Goal: Task Accomplishment & Management: Complete application form

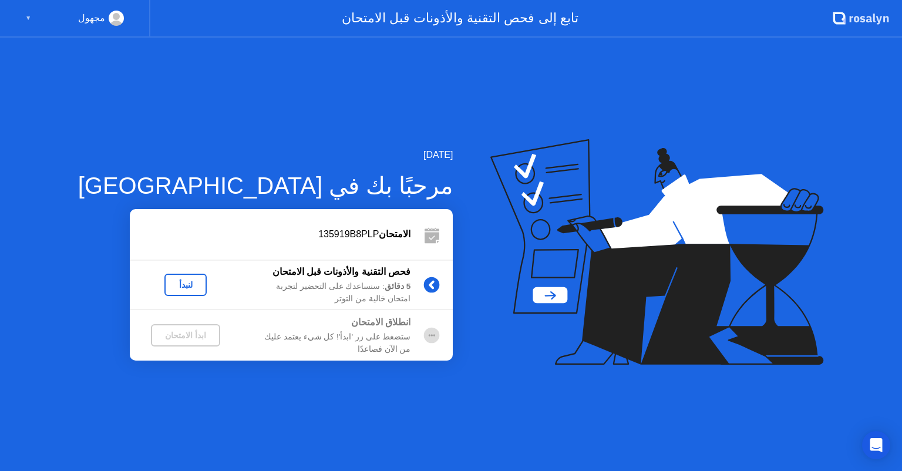
drag, startPoint x: 165, startPoint y: 333, endPoint x: 410, endPoint y: 331, distance: 245.4
click at [410, 331] on div "انطلاق الامتحان ستضغط على زر 'ابدأ'! كل شيء يعتمد عليك من الآن فصاعدًا ابدأ الا…" at bounding box center [291, 335] width 323 height 50
click at [424, 331] on circle at bounding box center [432, 336] width 16 height 16
click at [338, 346] on div "ستضغط على زر 'ابدأ'! كل شيء يعتمد عليك من الآن فصاعدًا" at bounding box center [325, 343] width 169 height 24
click at [352, 326] on b "انطلاق الامتحان" at bounding box center [380, 322] width 59 height 10
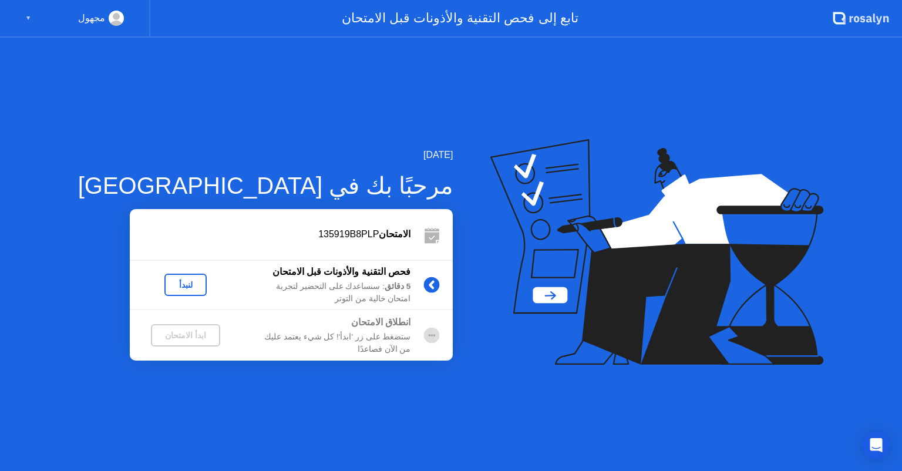
click at [169, 282] on div "لنبدأ" at bounding box center [185, 284] width 33 height 9
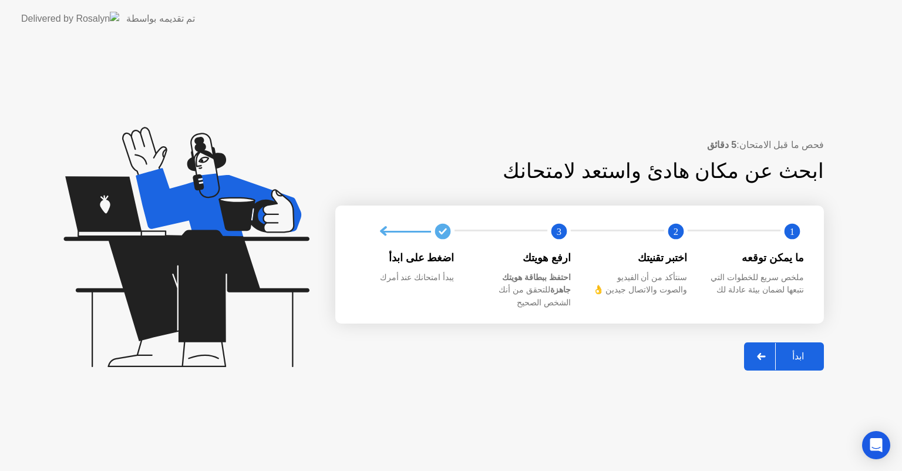
click at [761, 345] on div at bounding box center [761, 356] width 28 height 27
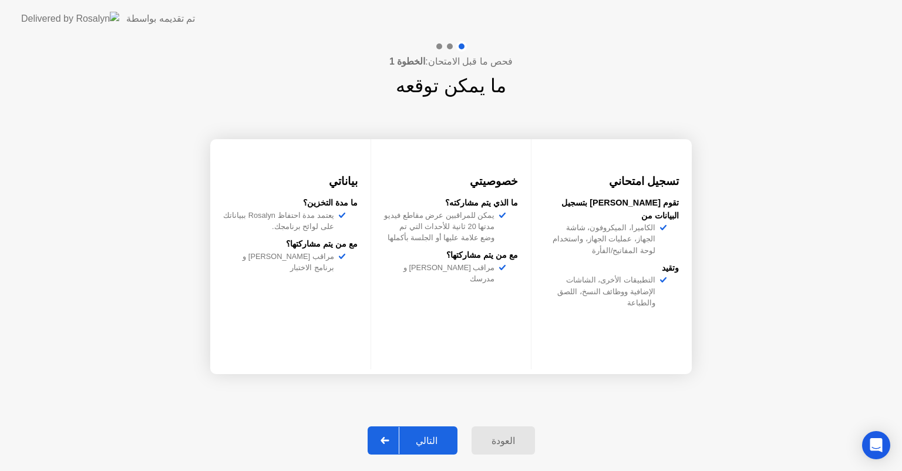
click at [386, 437] on icon at bounding box center [384, 440] width 9 height 7
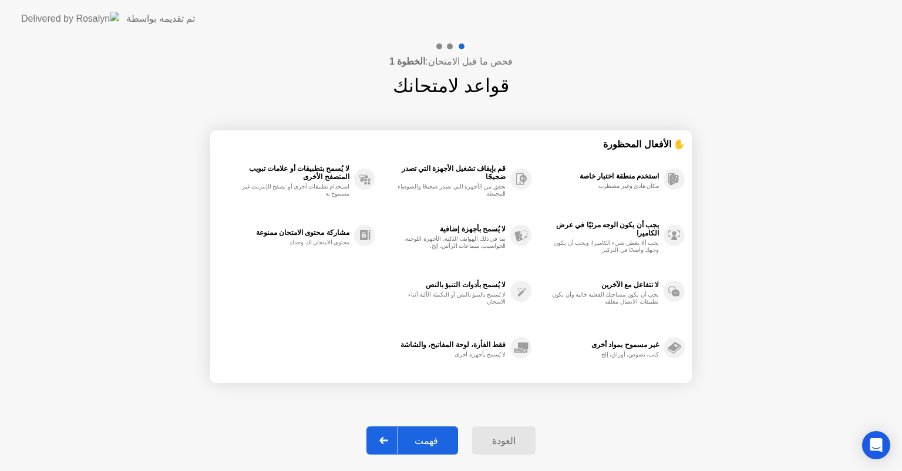
click at [390, 444] on div at bounding box center [384, 440] width 28 height 27
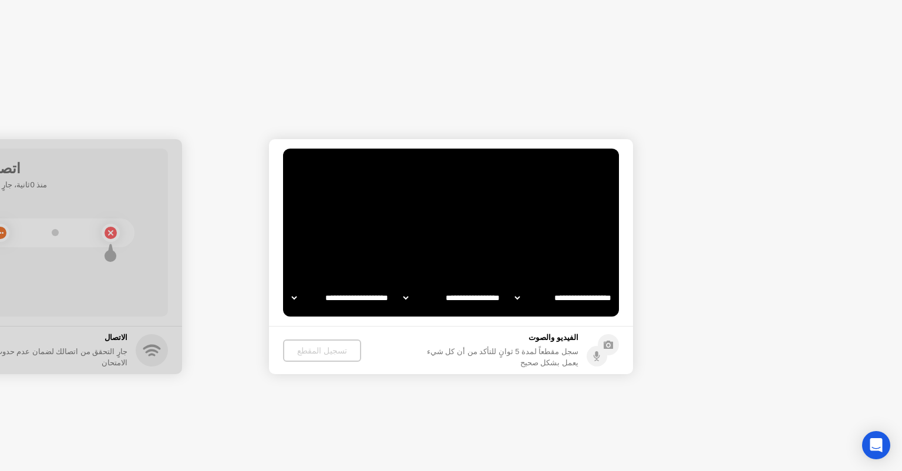
select select "**********"
select select "*******"
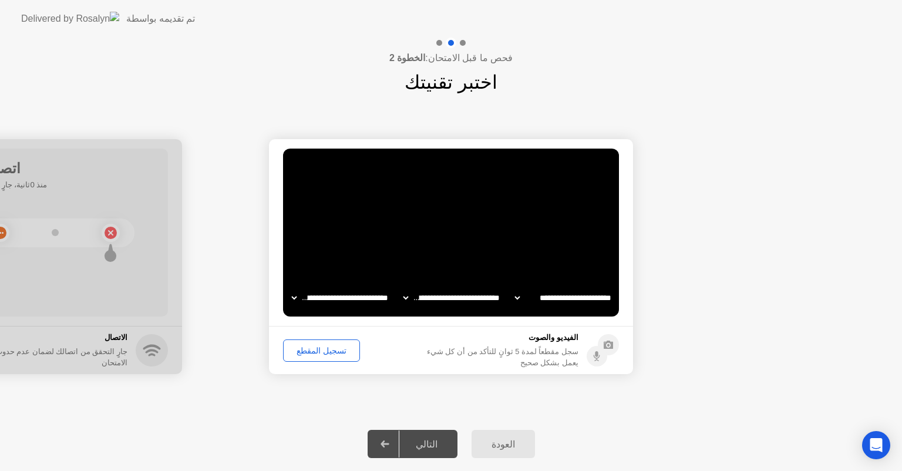
click at [389, 444] on icon at bounding box center [384, 443] width 8 height 7
click at [322, 350] on div "تسجيل المقطع" at bounding box center [321, 350] width 69 height 9
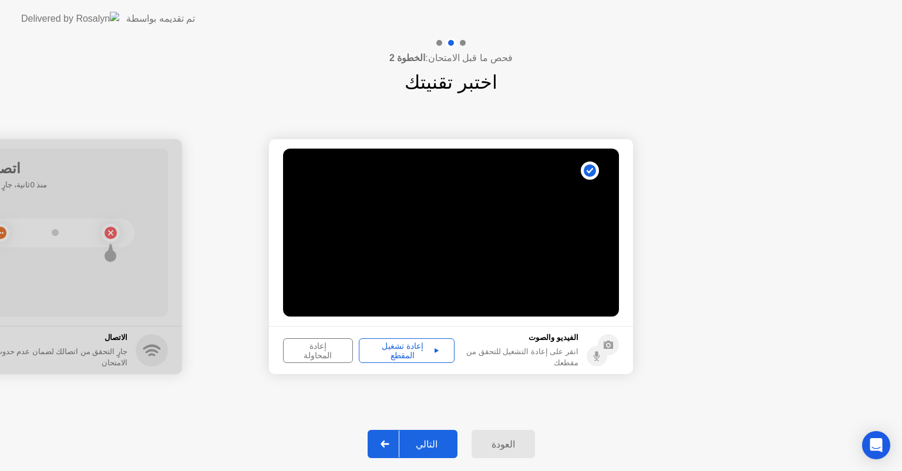
click at [331, 349] on div "إعادة المحاولة" at bounding box center [318, 350] width 62 height 19
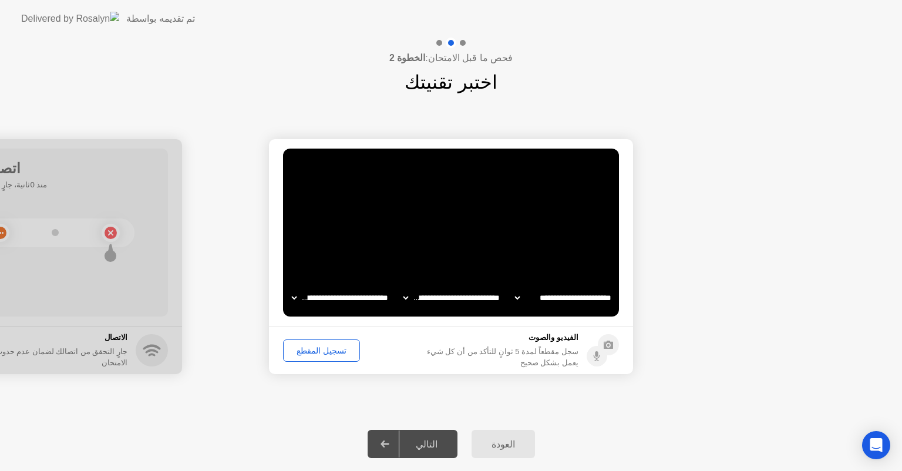
click at [334, 352] on div "تسجيل المقطع" at bounding box center [321, 350] width 69 height 9
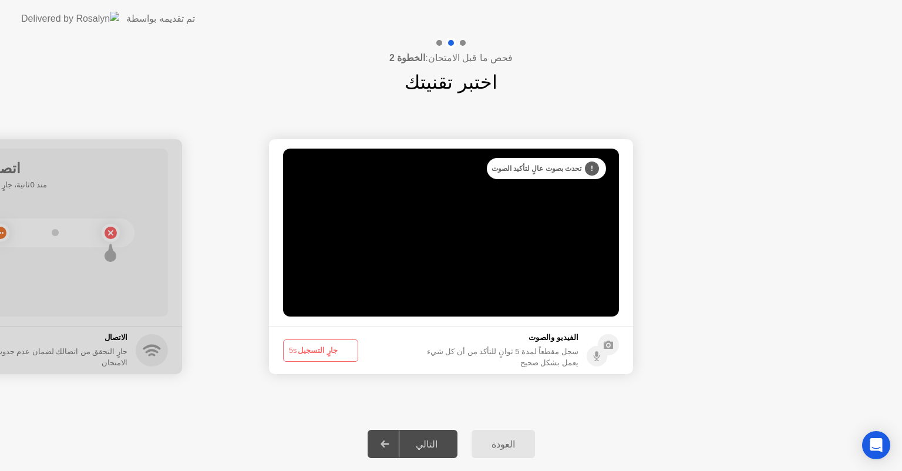
click at [334, 352] on button "جارٍ التسجيل 5s" at bounding box center [320, 350] width 75 height 22
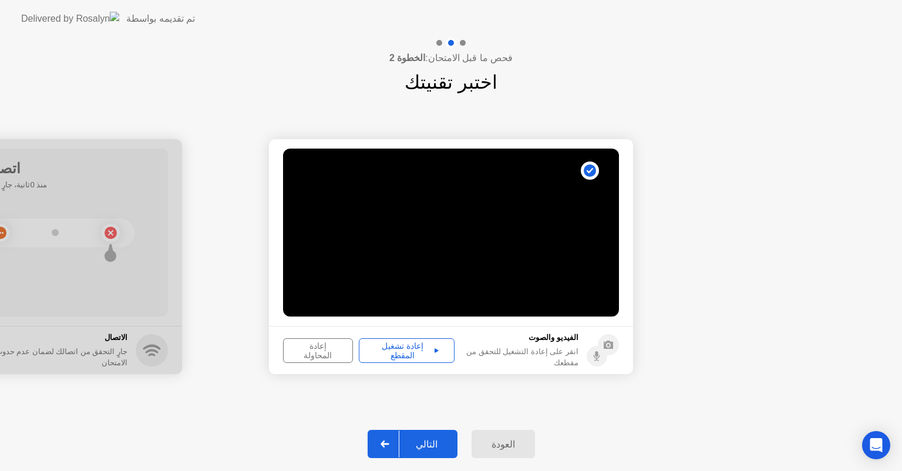
click at [396, 346] on div "إعادة تشغيل المقطع" at bounding box center [406, 350] width 87 height 19
click at [389, 445] on icon at bounding box center [384, 443] width 9 height 7
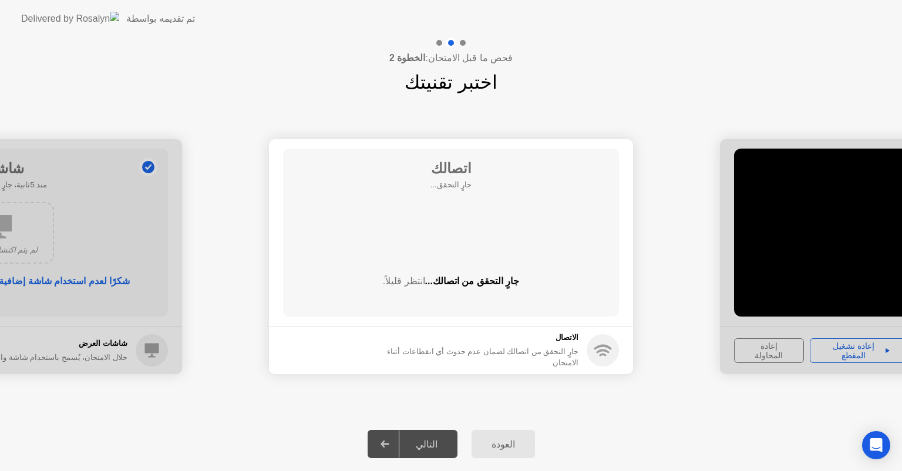
click at [609, 437] on div "العودة التالي" at bounding box center [451, 444] width 902 height 54
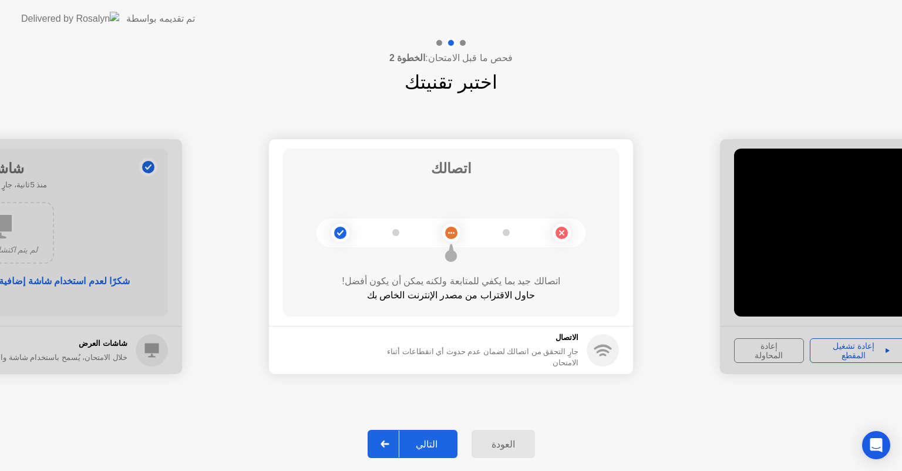
click at [389, 441] on icon at bounding box center [384, 443] width 9 height 7
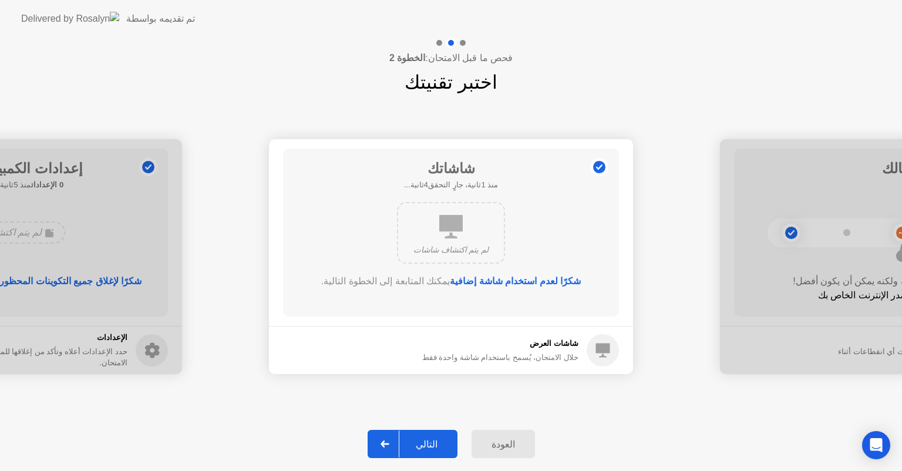
click at [380, 438] on div at bounding box center [385, 443] width 28 height 27
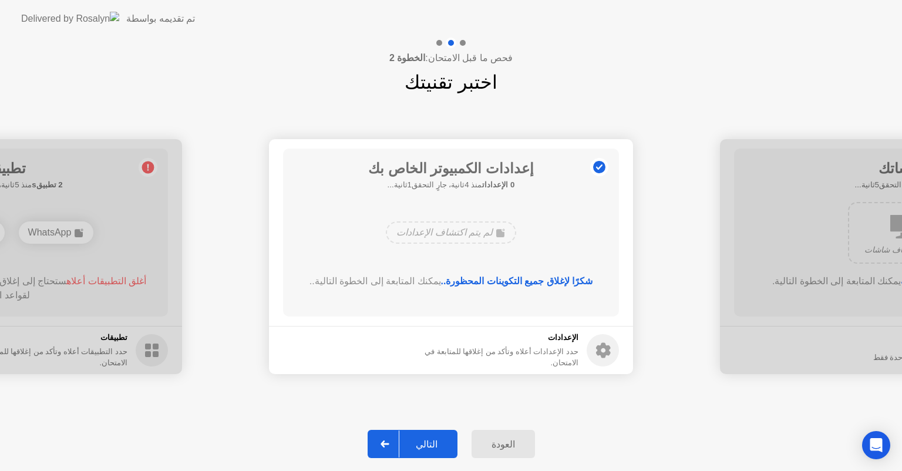
click at [380, 438] on div at bounding box center [385, 443] width 28 height 27
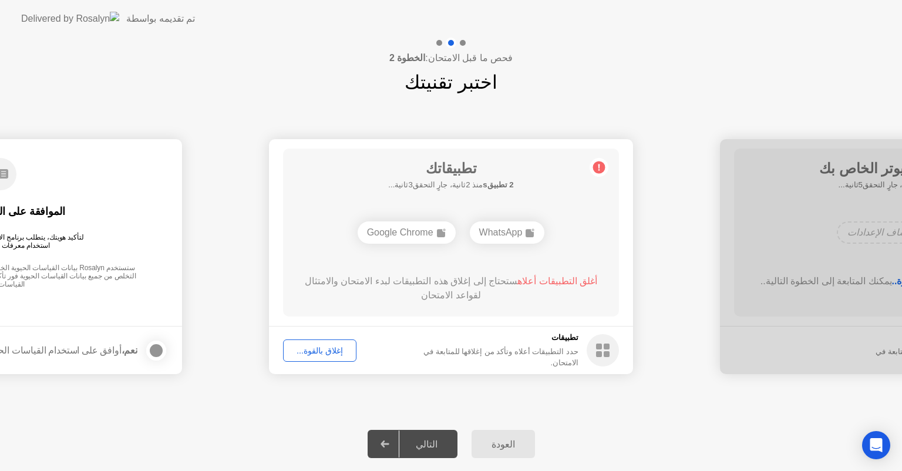
click at [380, 438] on div at bounding box center [385, 443] width 28 height 27
click at [423, 447] on div "التالي" at bounding box center [426, 444] width 55 height 11
click at [312, 356] on button "إغلاق بالقوة..." at bounding box center [319, 350] width 73 height 22
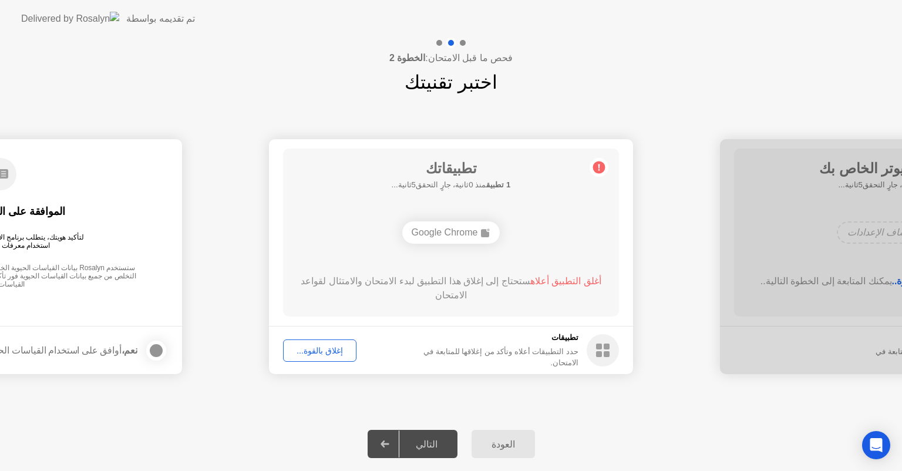
click at [386, 443] on app-svg at bounding box center [384, 443] width 9 height 7
click at [389, 441] on icon at bounding box center [384, 443] width 9 height 7
click at [299, 350] on div "إغلاق بالقوة..." at bounding box center [319, 350] width 65 height 9
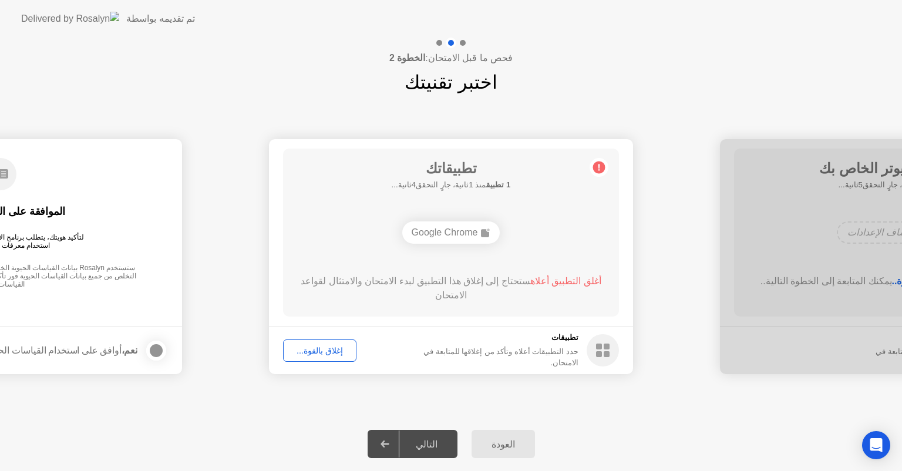
click at [423, 446] on div "التالي" at bounding box center [426, 444] width 55 height 11
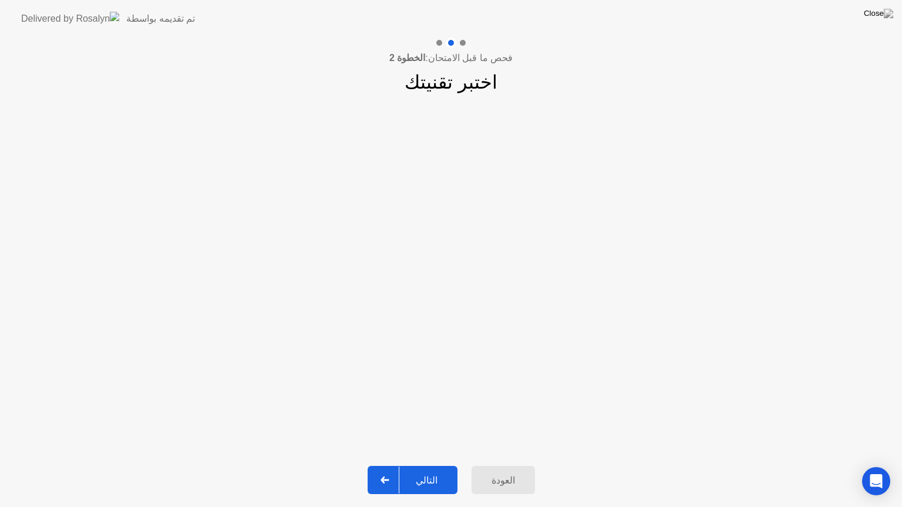
click at [386, 470] on icon at bounding box center [384, 480] width 9 height 7
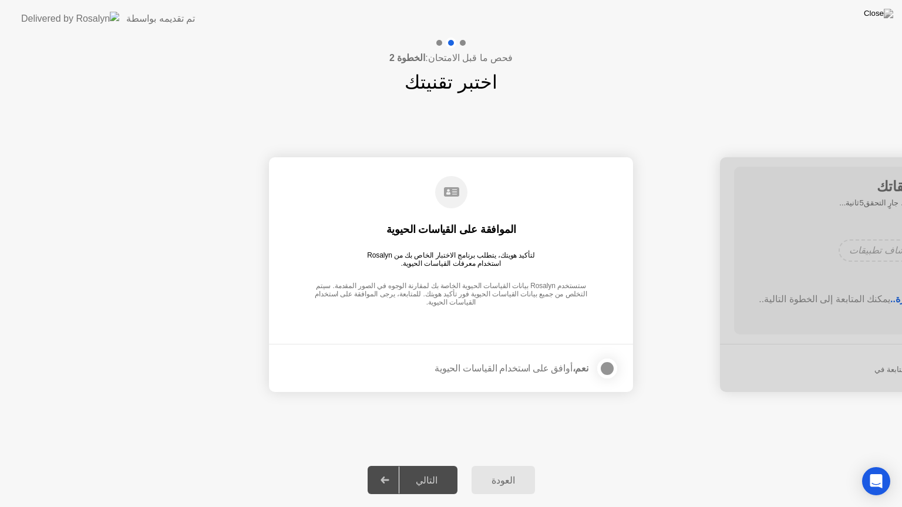
click at [604, 369] on div at bounding box center [607, 369] width 14 height 14
click at [389, 470] on icon at bounding box center [384, 480] width 8 height 7
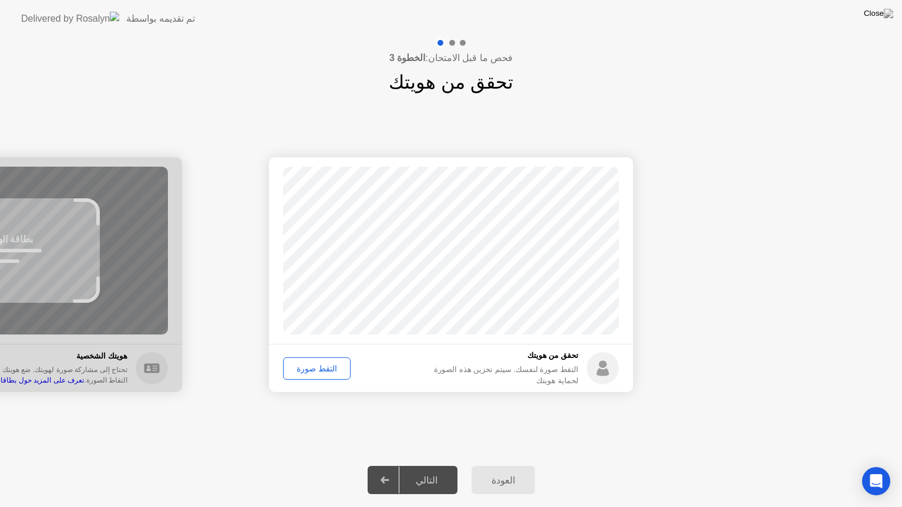
click at [309, 370] on div "التقط صورة" at bounding box center [316, 368] width 59 height 9
click at [384, 470] on div at bounding box center [385, 480] width 28 height 27
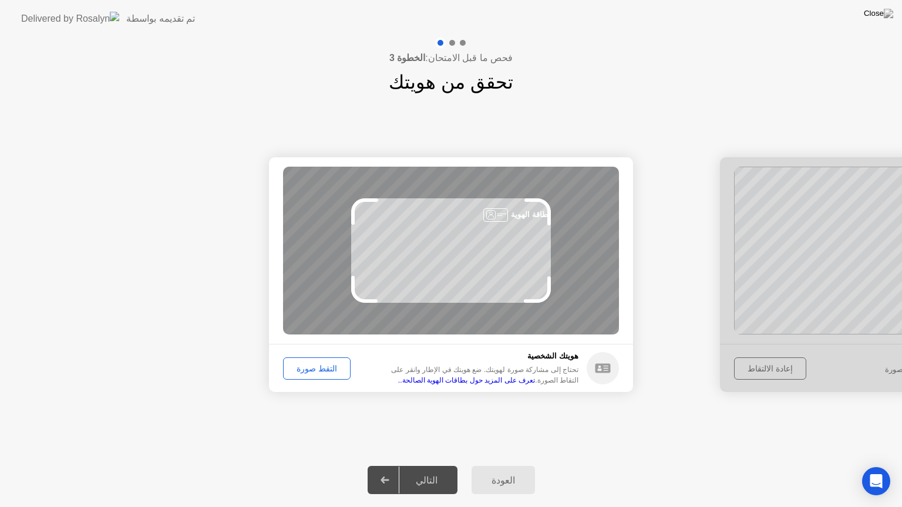
click at [315, 371] on div "التقط صورة" at bounding box center [316, 368] width 59 height 9
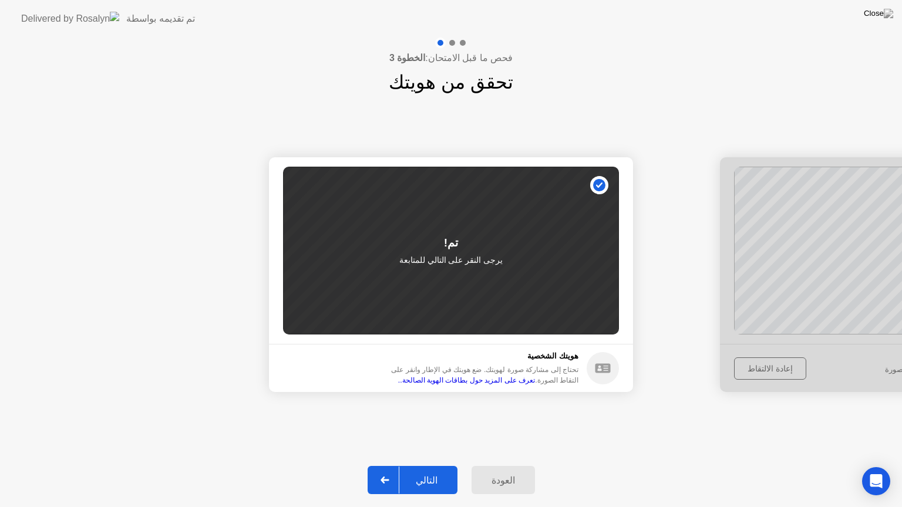
click at [425, 470] on div "التالي" at bounding box center [426, 480] width 55 height 11
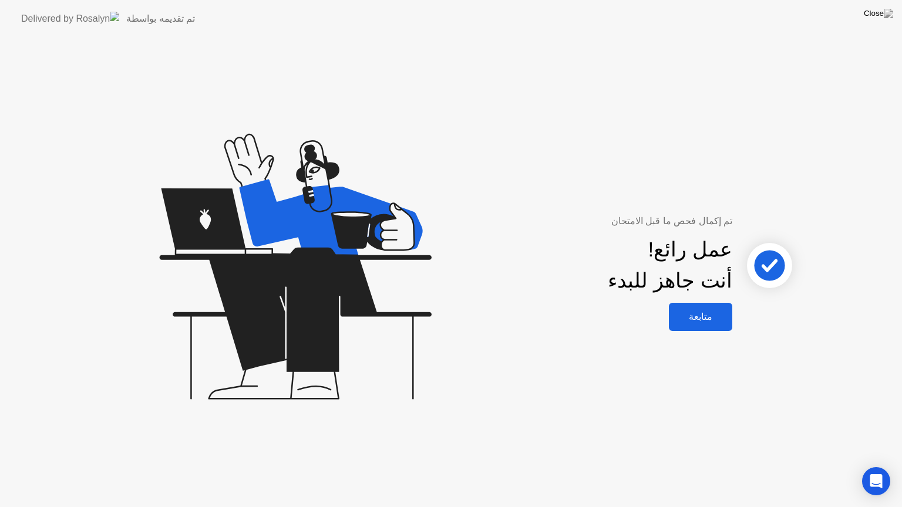
click at [702, 315] on div "متابعة" at bounding box center [700, 316] width 56 height 11
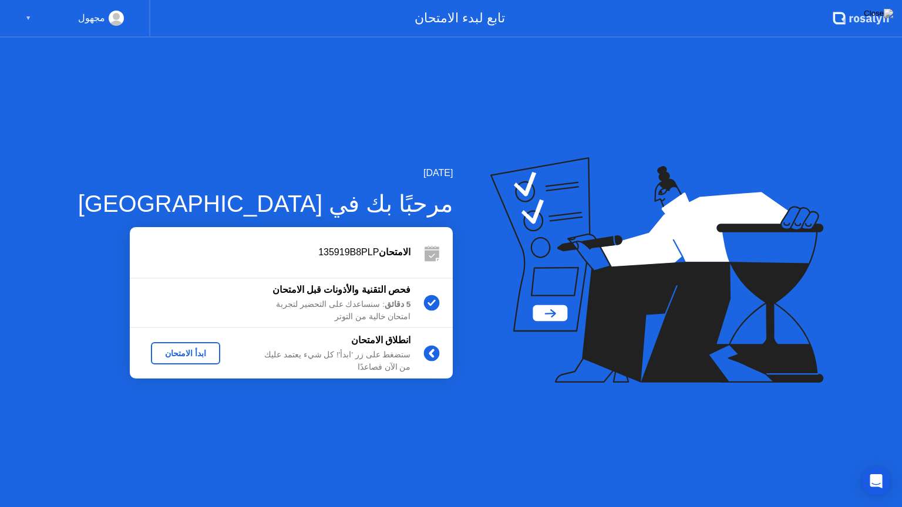
click at [172, 355] on div "ابدأ الامتحان" at bounding box center [186, 353] width 60 height 9
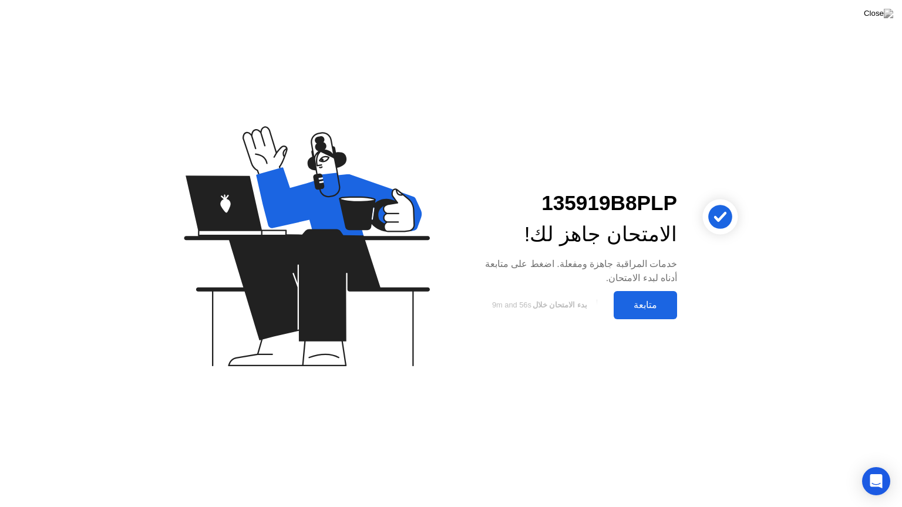
click at [653, 301] on div "متابعة" at bounding box center [645, 304] width 56 height 11
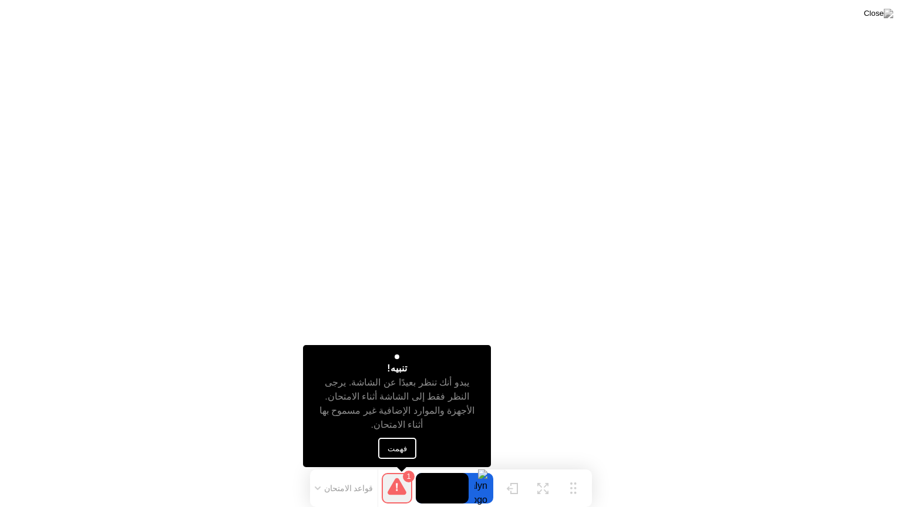
click at [399, 456] on button "فهمت" at bounding box center [397, 448] width 38 height 21
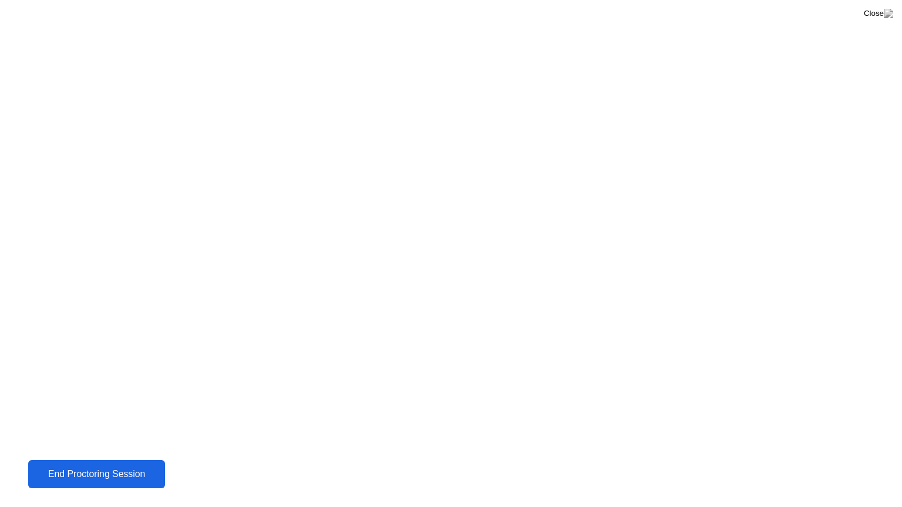
click at [147, 470] on div "End Proctoring Session" at bounding box center [97, 474] width 130 height 11
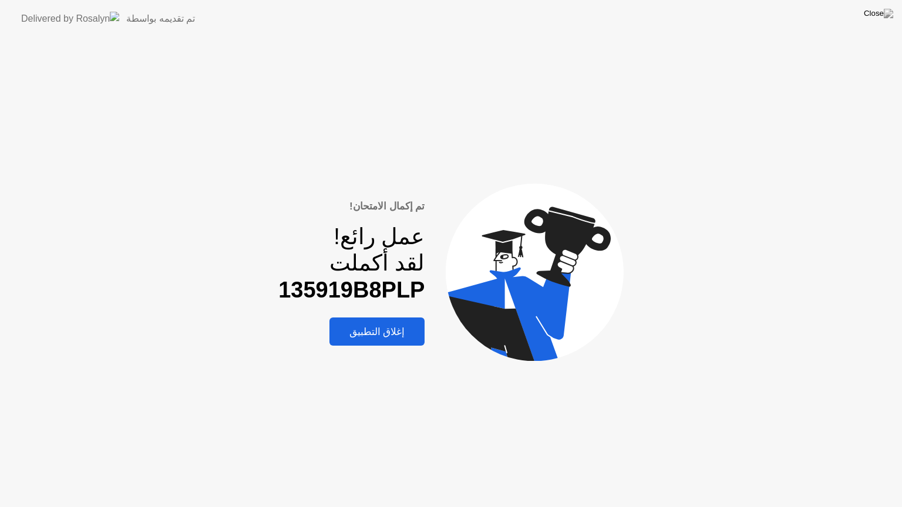
click at [369, 326] on div "إغلاق التطبيق" at bounding box center [377, 332] width 89 height 12
